Goal: Navigation & Orientation: Find specific page/section

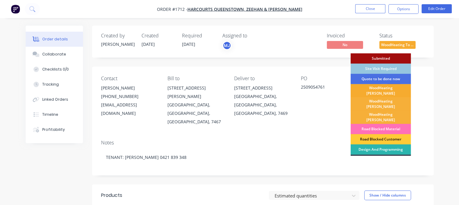
click at [384, 90] on div "WoodHeating [PERSON_NAME]" at bounding box center [381, 90] width 60 height 13
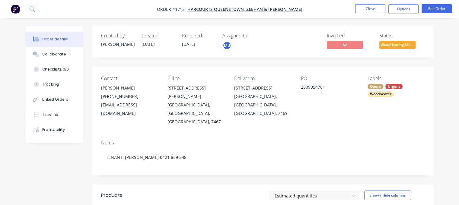
click at [370, 13] on li "Close" at bounding box center [370, 9] width 30 height 10
click at [371, 8] on button "Close" at bounding box center [370, 8] width 30 height 9
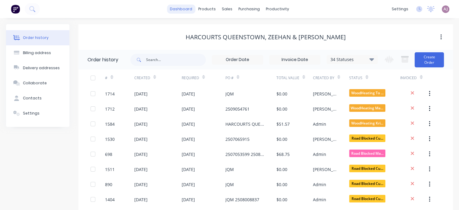
click at [176, 9] on link "dashboard" at bounding box center [181, 9] width 28 height 9
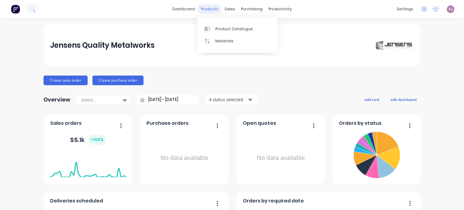
click at [215, 8] on div "products" at bounding box center [210, 9] width 24 height 9
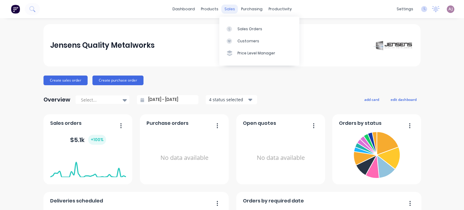
click at [227, 6] on div "sales" at bounding box center [229, 9] width 17 height 9
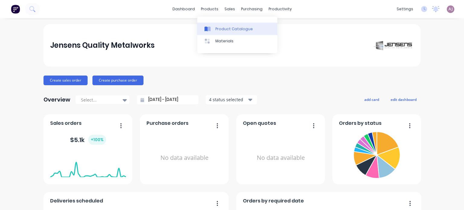
click at [209, 25] on link "Product Catalogue" at bounding box center [237, 29] width 80 height 12
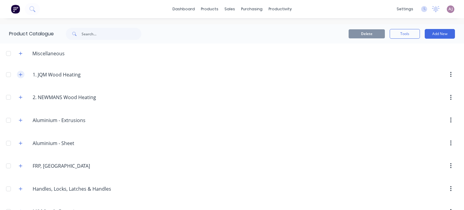
click at [19, 72] on icon "button" at bounding box center [21, 74] width 4 height 4
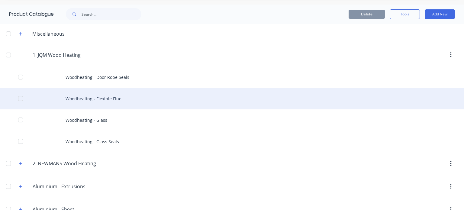
scroll to position [30, 0]
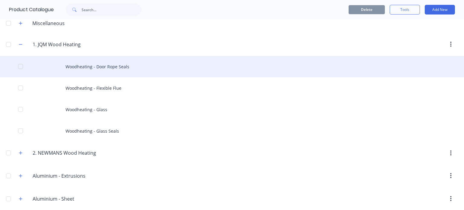
click at [110, 72] on div "Woodheating - Door Rope Seals" at bounding box center [232, 66] width 464 height 21
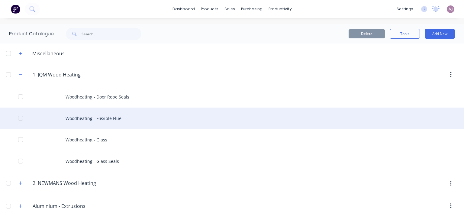
click at [104, 118] on div "Woodheating - Flexible Flue" at bounding box center [232, 117] width 464 height 21
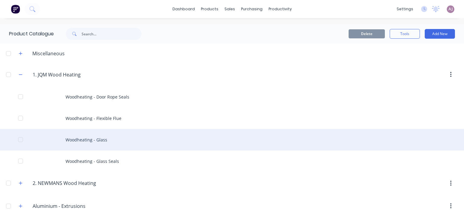
click at [94, 139] on div "Woodheating - Glass" at bounding box center [232, 139] width 464 height 21
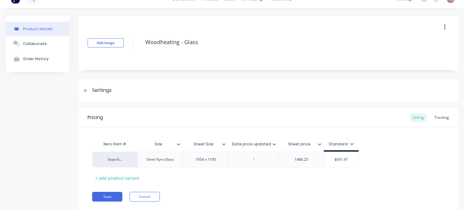
scroll to position [27, 0]
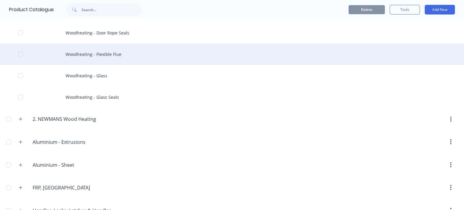
scroll to position [60, 0]
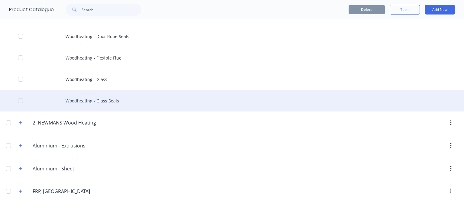
click at [97, 100] on div "Woodheating - Glass Seals" at bounding box center [232, 100] width 464 height 21
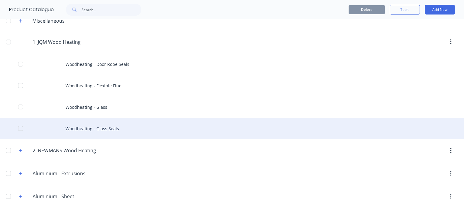
scroll to position [121, 0]
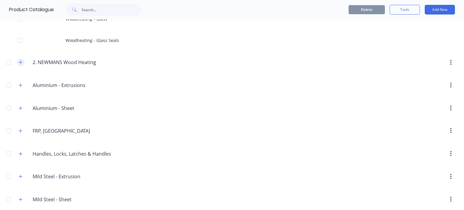
click at [20, 63] on icon "button" at bounding box center [21, 62] width 4 height 4
click at [23, 84] on button "button" at bounding box center [21, 85] width 8 height 8
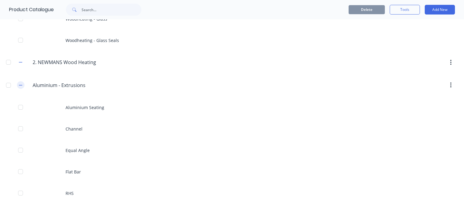
click at [22, 85] on icon "button" at bounding box center [21, 85] width 4 height 4
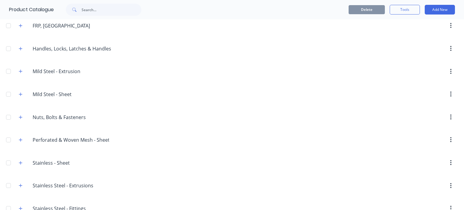
scroll to position [240, 0]
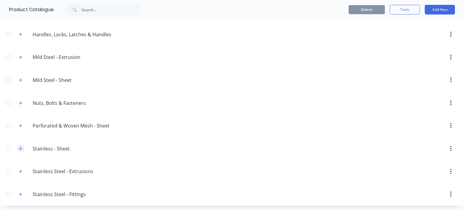
click at [21, 148] on icon "button" at bounding box center [20, 148] width 3 height 3
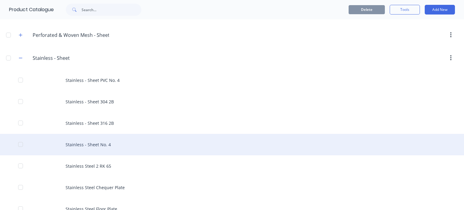
scroll to position [454, 0]
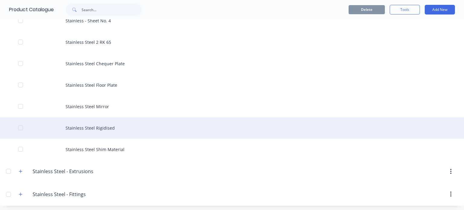
click at [91, 128] on div "Stainless Steel Rigidised" at bounding box center [232, 127] width 464 height 21
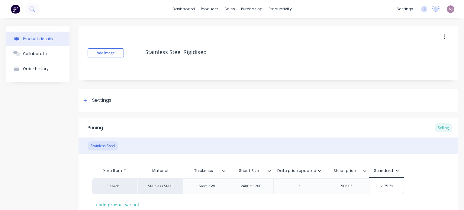
type textarea "x"
click at [190, 8] on link "dashboard" at bounding box center [183, 9] width 28 height 9
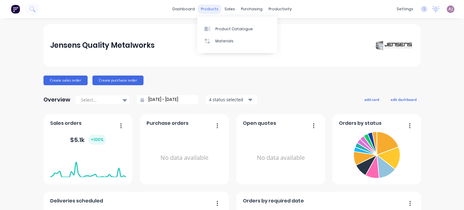
click at [203, 11] on div "products" at bounding box center [210, 9] width 24 height 9
click at [225, 42] on div "Materials" at bounding box center [224, 40] width 18 height 5
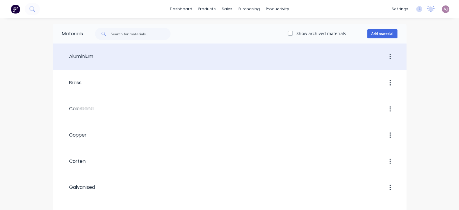
click at [127, 59] on div at bounding box center [245, 56] width 304 height 11
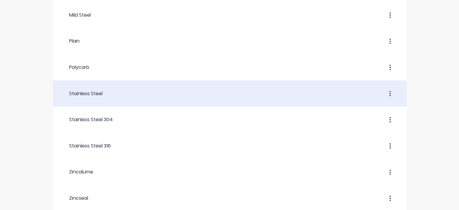
scroll to position [213, 0]
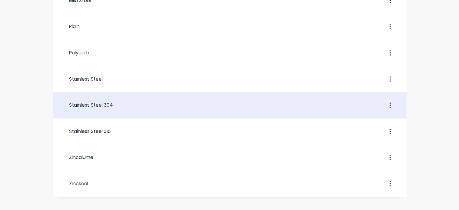
click at [113, 101] on div at bounding box center [255, 105] width 285 height 11
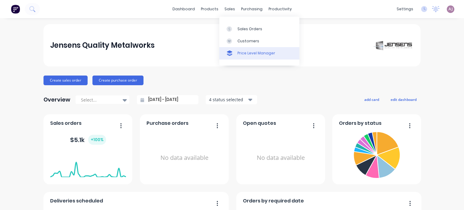
click at [245, 54] on div "Price Level Manager" at bounding box center [256, 52] width 38 height 5
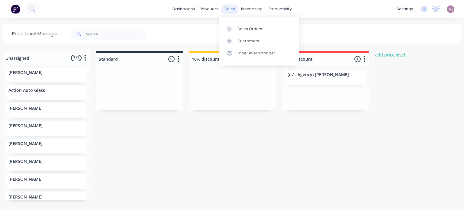
click at [225, 10] on div "sales" at bounding box center [229, 9] width 17 height 9
click at [241, 45] on link "Customers" at bounding box center [259, 41] width 80 height 12
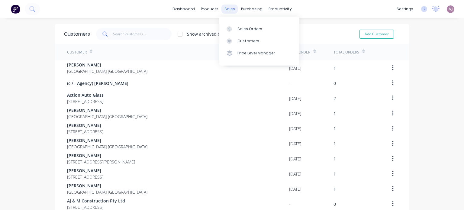
click at [225, 11] on div "sales" at bounding box center [229, 9] width 17 height 9
click at [236, 25] on link "Sales Orders" at bounding box center [259, 29] width 80 height 12
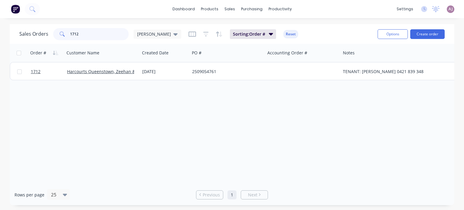
click at [87, 33] on input "1712" at bounding box center [99, 34] width 59 height 12
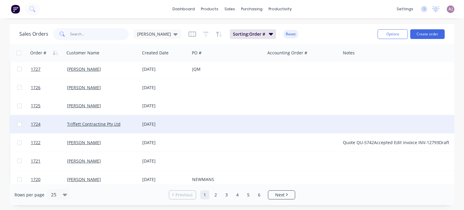
scroll to position [30, 0]
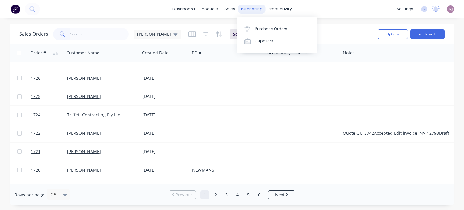
click at [258, 6] on div "purchasing" at bounding box center [251, 9] width 27 height 9
click at [253, 29] on div at bounding box center [248, 28] width 9 height 5
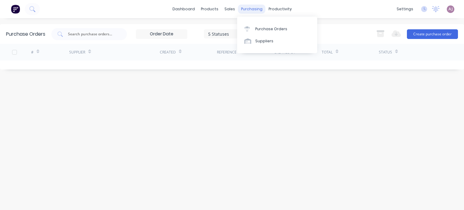
drag, startPoint x: 250, startPoint y: 5, endPoint x: 249, endPoint y: 9, distance: 4.1
click at [250, 6] on div "purchasing" at bounding box center [251, 9] width 27 height 9
click at [257, 44] on link "Suppliers" at bounding box center [277, 41] width 80 height 12
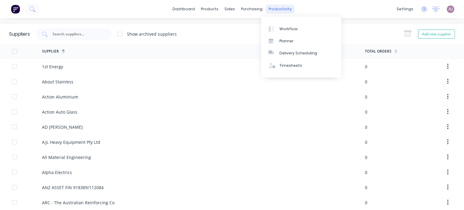
click at [281, 7] on div "productivity" at bounding box center [279, 9] width 29 height 9
click at [279, 27] on div "Workflow" at bounding box center [288, 28] width 18 height 5
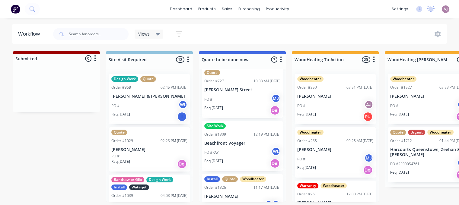
scroll to position [60, 0]
click at [226, 93] on div "PO # MJ" at bounding box center [242, 98] width 76 height 11
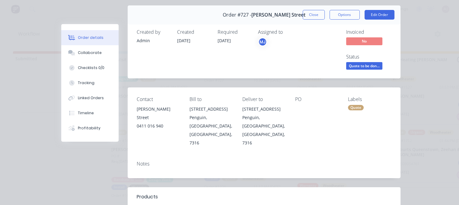
scroll to position [0, 0]
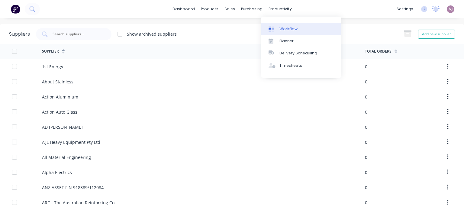
click at [284, 28] on div "Workflow" at bounding box center [288, 28] width 18 height 5
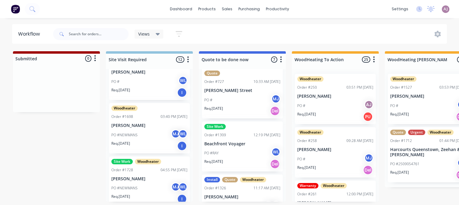
scroll to position [60, 0]
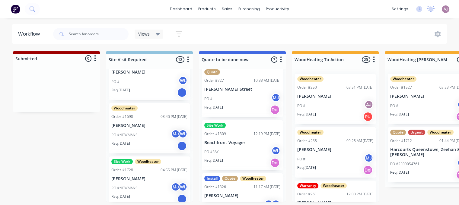
click at [245, 97] on div "PO # MJ" at bounding box center [242, 98] width 76 height 11
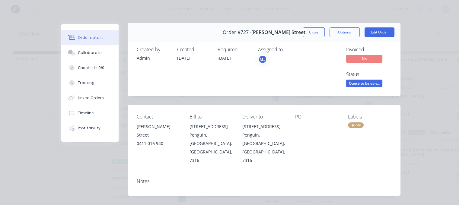
scroll to position [0, 0]
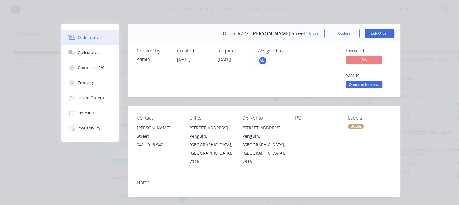
click at [309, 33] on button "Close" at bounding box center [314, 34] width 22 height 10
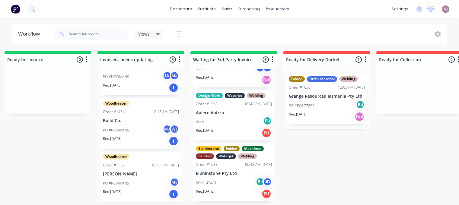
scroll to position [0, 2150]
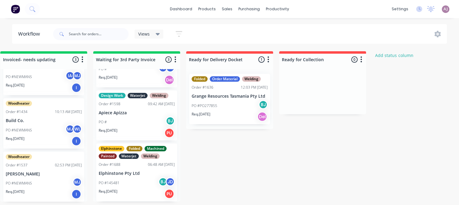
click at [225, 94] on p "Grange Resources Tasmania Pty Ltd" at bounding box center [230, 96] width 76 height 5
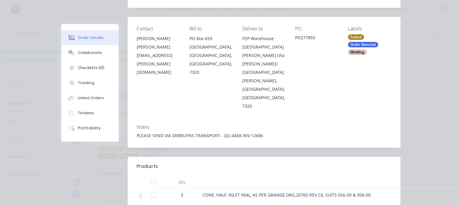
scroll to position [91, 0]
